Goal: Task Accomplishment & Management: Use online tool/utility

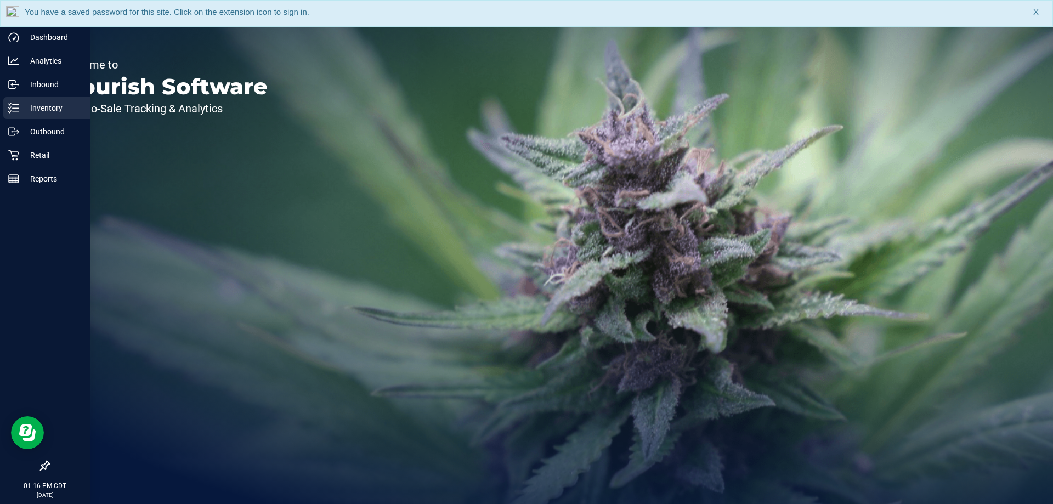
click at [21, 113] on p "Inventory" at bounding box center [52, 107] width 66 height 13
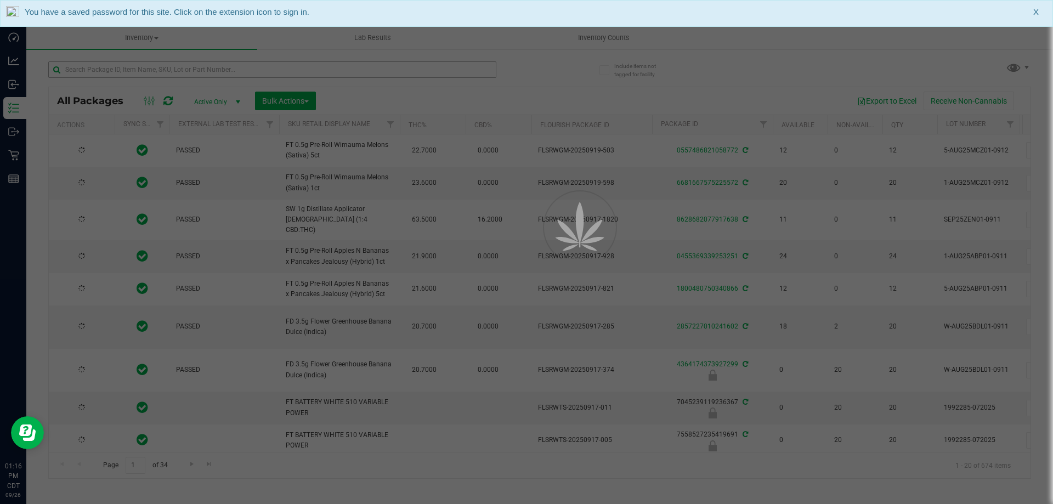
click at [234, 69] on div at bounding box center [526, 252] width 1053 height 504
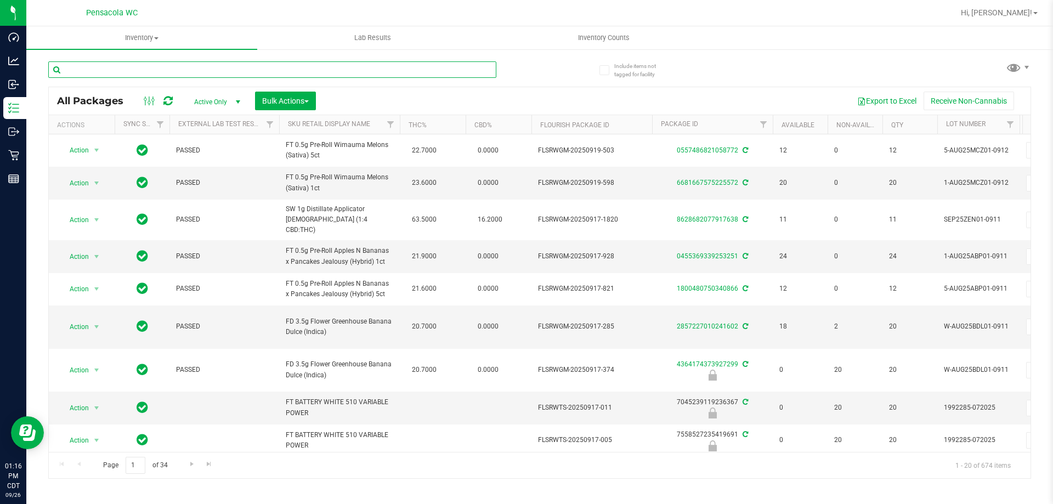
drag, startPoint x: 234, startPoint y: 69, endPoint x: 231, endPoint y: 58, distance: 12.0
click at [235, 71] on input "text" at bounding box center [272, 69] width 448 height 16
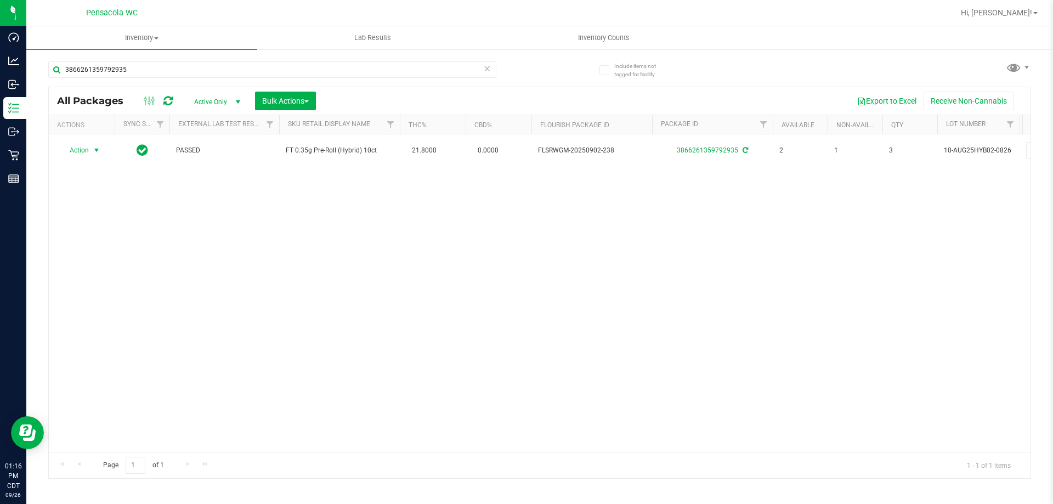
click at [84, 152] on span "Action" at bounding box center [75, 150] width 30 height 15
click at [103, 277] on li "Print package label" at bounding box center [102, 283] width 85 height 16
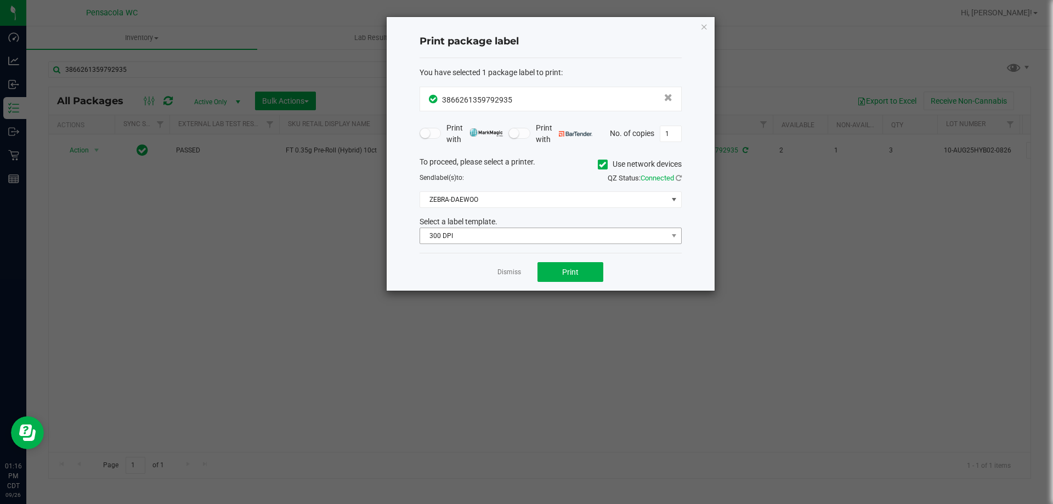
click at [526, 230] on div "Select a label template. 300 DPI" at bounding box center [550, 230] width 279 height 28
click at [526, 233] on span "300 DPI" at bounding box center [543, 235] width 247 height 15
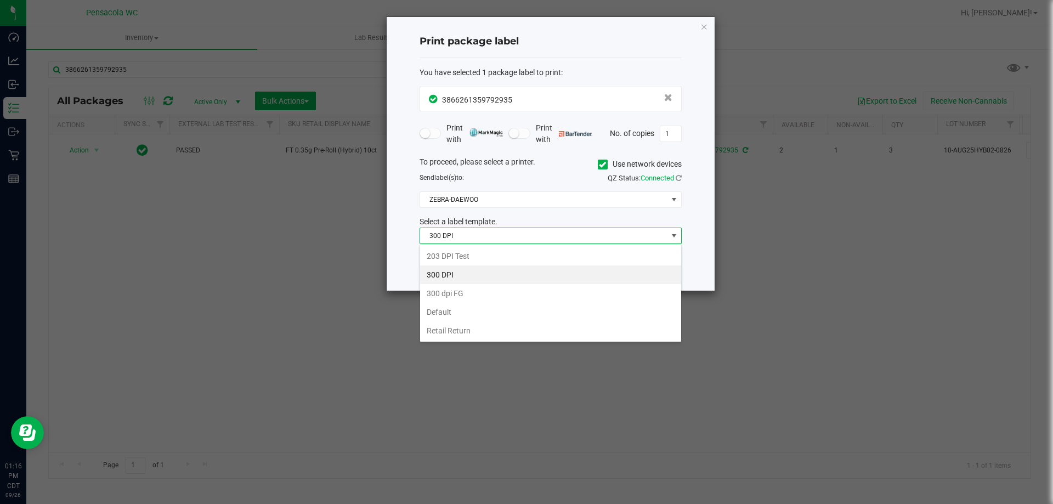
scroll to position [16, 262]
click at [451, 257] on li "203 DPI Test" at bounding box center [550, 256] width 261 height 19
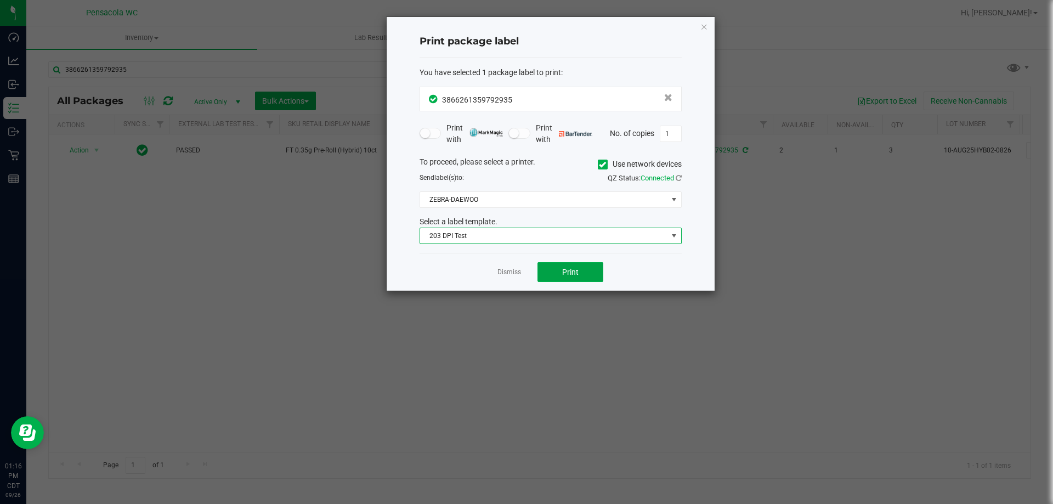
drag, startPoint x: 539, startPoint y: 273, endPoint x: 553, endPoint y: 283, distance: 16.9
click at [553, 283] on div "Dismiss Print" at bounding box center [551, 272] width 262 height 38
click at [557, 267] on button "Print" at bounding box center [571, 272] width 66 height 20
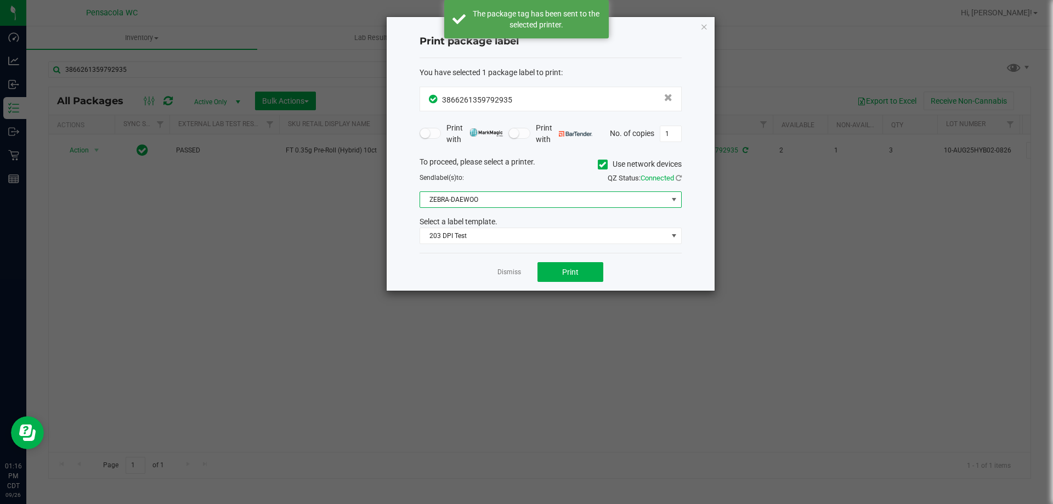
click at [523, 200] on span "ZEBRA-DAEWOO" at bounding box center [543, 199] width 247 height 15
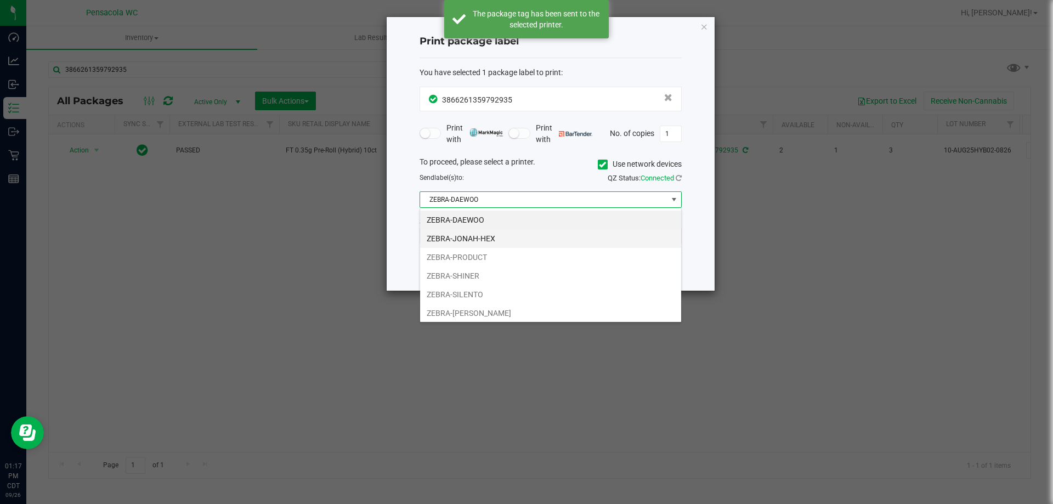
click at [487, 245] on li "ZEBRA-JONAH-HEX" at bounding box center [550, 238] width 261 height 19
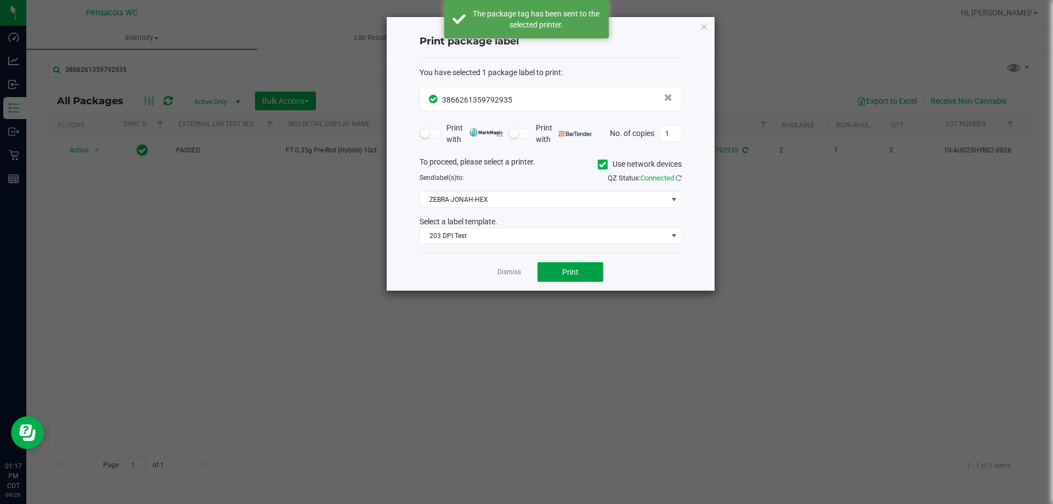
click at [582, 274] on button "Print" at bounding box center [571, 272] width 66 height 20
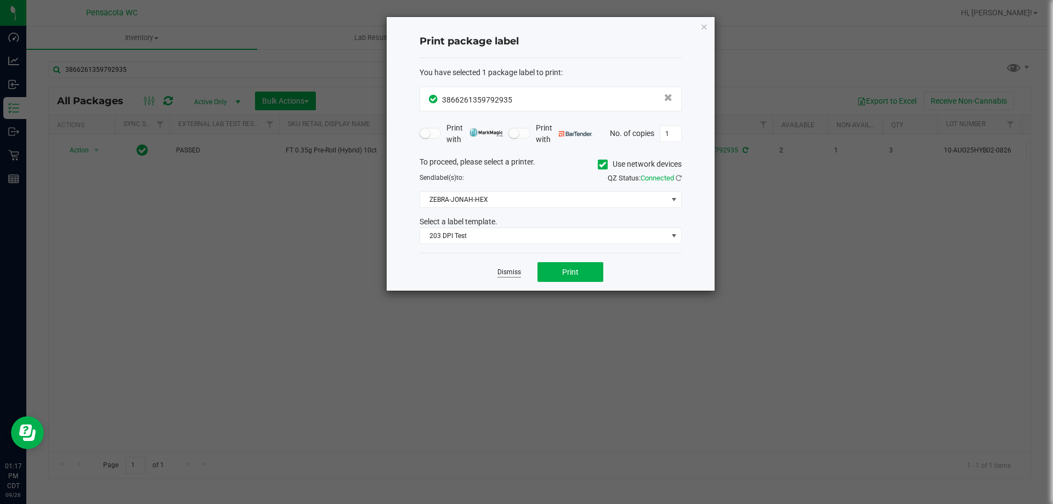
click at [512, 271] on link "Dismiss" at bounding box center [510, 272] width 24 height 9
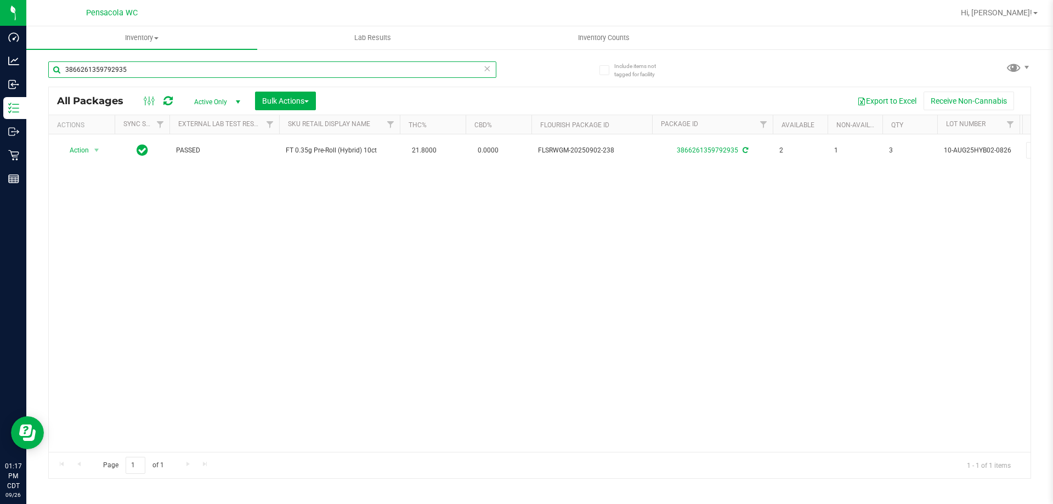
click at [227, 66] on input "3866261359792935" at bounding box center [272, 69] width 448 height 16
click at [227, 65] on input "3866261359792935" at bounding box center [272, 69] width 448 height 16
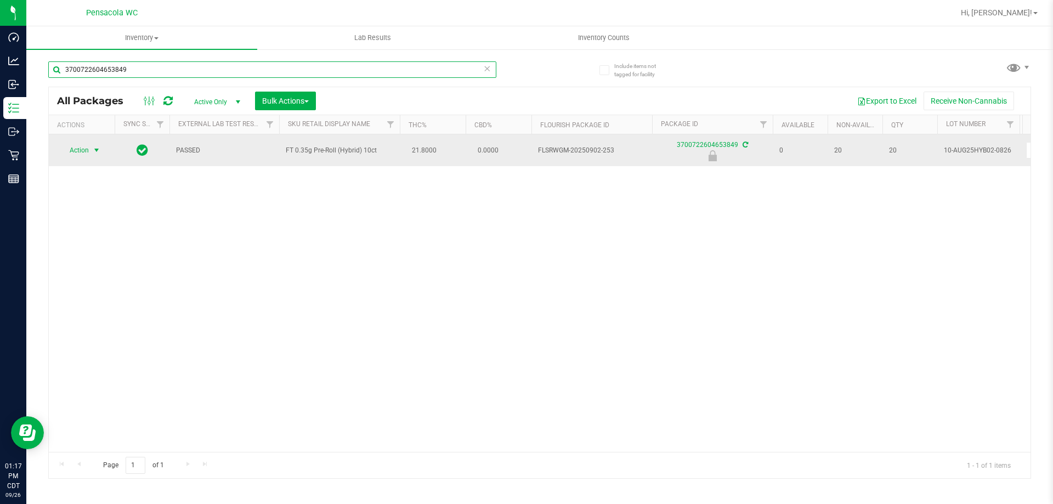
type input "3700722604653849"
click at [90, 151] on span "select" at bounding box center [97, 150] width 14 height 15
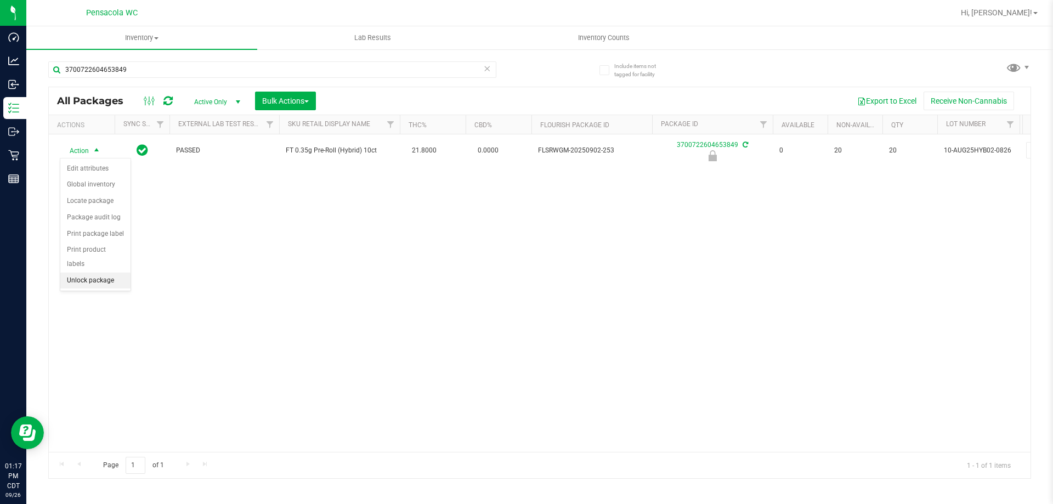
click at [96, 273] on li "Unlock package" at bounding box center [95, 281] width 70 height 16
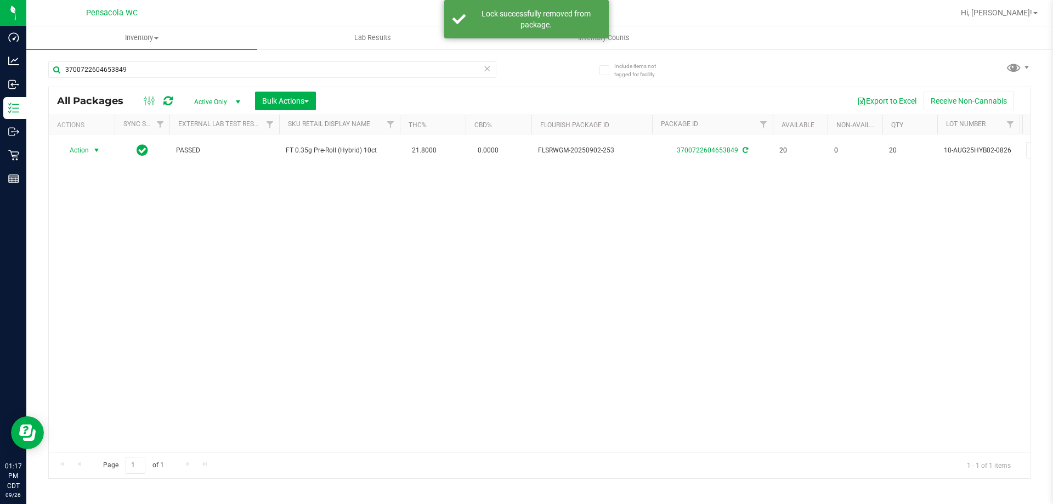
click at [80, 146] on span "Action" at bounding box center [75, 150] width 30 height 15
click at [114, 278] on li "Print package label" at bounding box center [102, 283] width 85 height 16
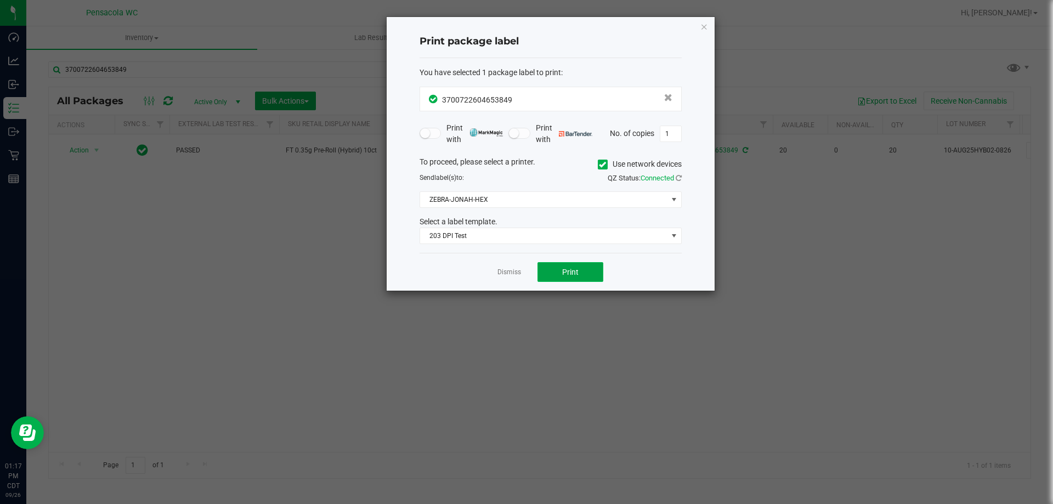
click at [578, 279] on button "Print" at bounding box center [571, 272] width 66 height 20
click at [510, 275] on link "Dismiss" at bounding box center [510, 272] width 24 height 9
